Goal: Task Accomplishment & Management: Manage account settings

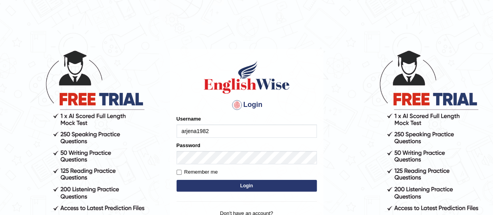
click at [214, 130] on input "arjena1982" at bounding box center [247, 130] width 140 height 13
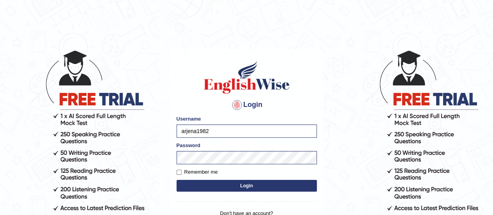
drag, startPoint x: 212, startPoint y: 132, endPoint x: 53, endPoint y: 127, distance: 158.7
click at [53, 127] on body "Login Please fix the following errors: Username arjena1982 Password Remember me…" at bounding box center [246, 132] width 493 height 215
type input "a"
type input "Atika463"
click at [117, 131] on body "Login Please fix the following errors: Username Atika463 Password Remember me L…" at bounding box center [246, 132] width 493 height 215
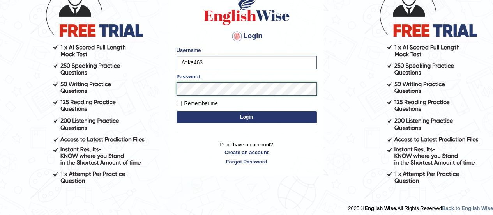
scroll to position [66, 0]
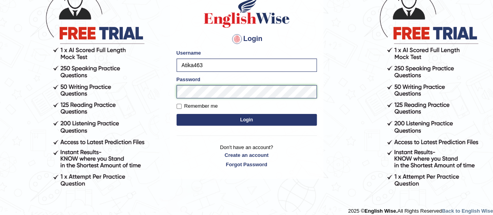
click at [177, 114] on button "Login" at bounding box center [247, 120] width 140 height 12
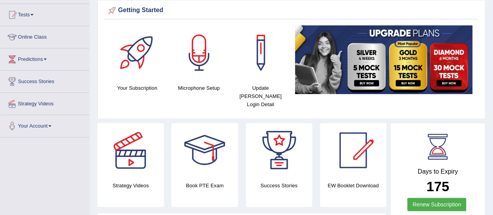
scroll to position [79, 0]
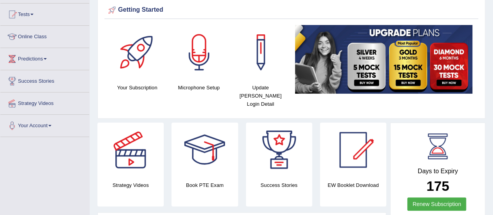
click at [354, 155] on div at bounding box center [353, 149] width 55 height 55
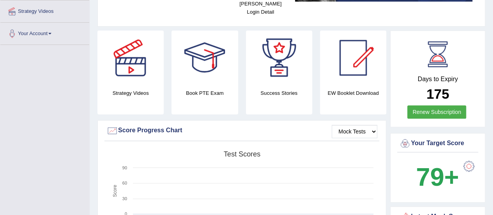
scroll to position [172, 0]
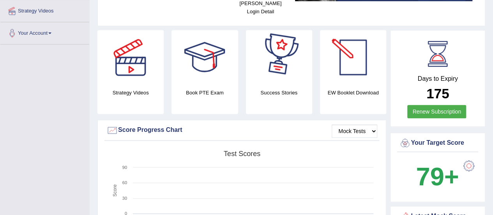
click at [346, 57] on div at bounding box center [353, 57] width 55 height 55
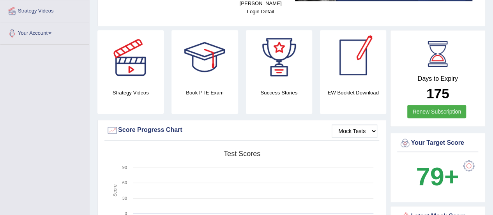
click at [346, 57] on div at bounding box center [353, 57] width 55 height 55
